Goal: Task Accomplishment & Management: Use online tool/utility

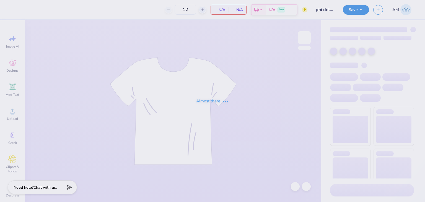
type input "phi delta epsilon tee"
type input "24"
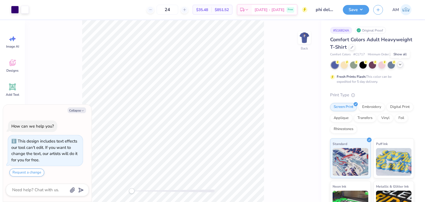
click at [402, 63] on icon at bounding box center [400, 64] width 4 height 4
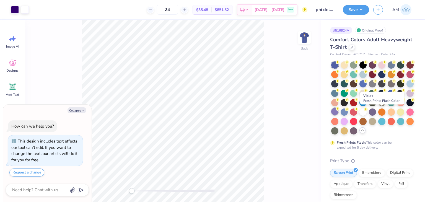
click at [339, 112] on div at bounding box center [334, 111] width 7 height 7
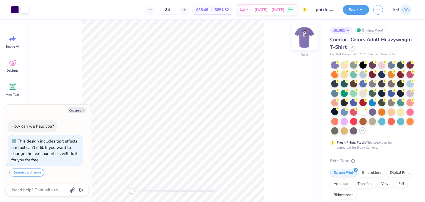
click at [308, 40] on img at bounding box center [304, 38] width 22 height 22
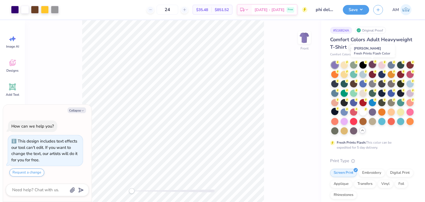
click at [372, 66] on div at bounding box center [372, 64] width 7 height 7
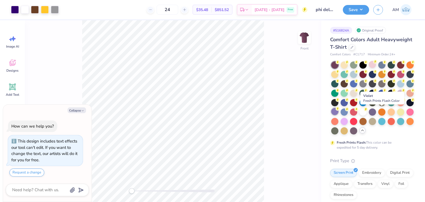
click at [339, 114] on div at bounding box center [334, 111] width 7 height 7
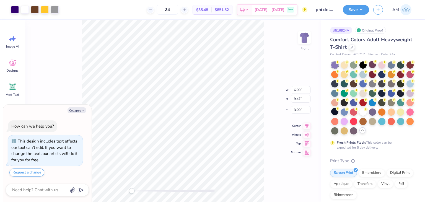
type textarea "x"
type input "7.81"
type input "12.34"
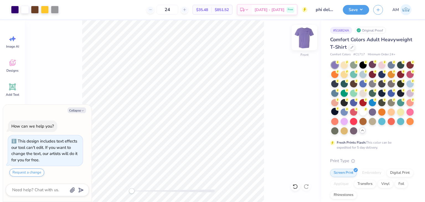
click at [311, 41] on img at bounding box center [304, 38] width 22 height 22
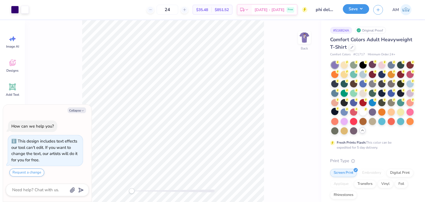
click at [354, 9] on button "Save" at bounding box center [356, 9] width 26 height 10
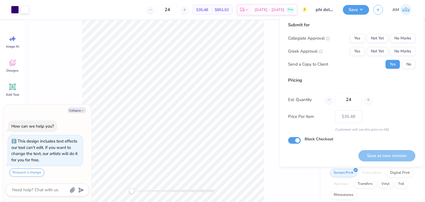
click at [401, 63] on div "Yes No" at bounding box center [401, 64] width 30 height 9
click at [404, 63] on button "No" at bounding box center [408, 64] width 13 height 9
click at [360, 52] on button "Yes" at bounding box center [357, 51] width 14 height 9
click at [397, 38] on button "No Marks" at bounding box center [402, 38] width 25 height 9
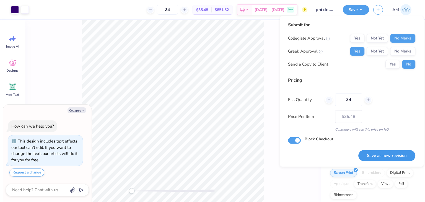
click at [394, 151] on button "Save as new revision" at bounding box center [387, 155] width 57 height 11
type textarea "x"
type input "– –"
type textarea "x"
type input "$35.48"
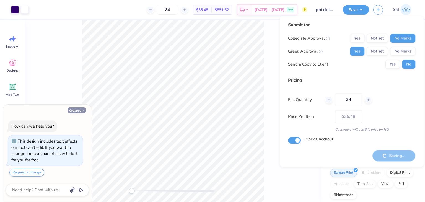
click at [83, 109] on button "Collapse" at bounding box center [77, 110] width 19 height 6
type textarea "x"
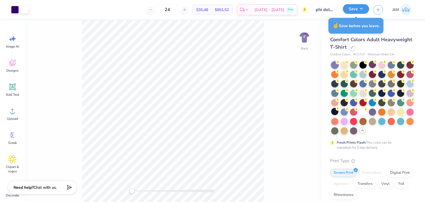
click at [358, 13] on button "Save" at bounding box center [356, 9] width 26 height 10
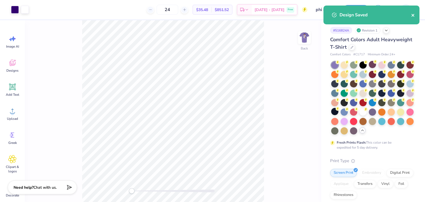
click at [414, 16] on icon "close" at bounding box center [413, 15] width 4 height 4
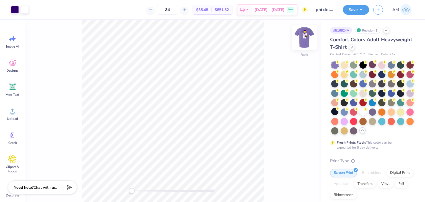
click at [303, 39] on img at bounding box center [304, 38] width 22 height 22
